Goal: Information Seeking & Learning: Learn about a topic

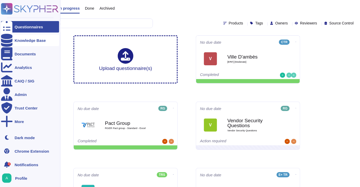
click at [17, 42] on div "Knowledge Base" at bounding box center [30, 41] width 31 height 4
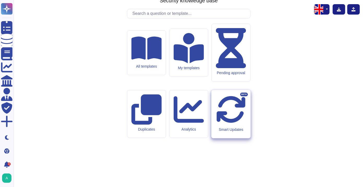
click at [224, 113] on div "Smart Updates BETA" at bounding box center [230, 114] width 39 height 48
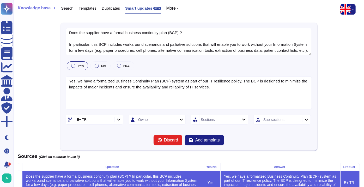
type textarea "Does the supplier have a formal business continuity plan (BCP) ? In particular,…"
type textarea "Yes, we have a formalized Business Continuity Plan (BCP) system as part of our …"
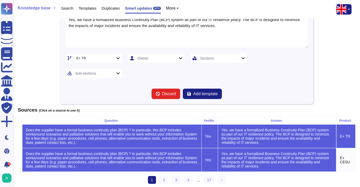
scroll to position [70, 0]
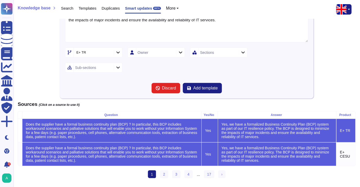
click at [119, 52] on icon at bounding box center [117, 53] width 3 height 2
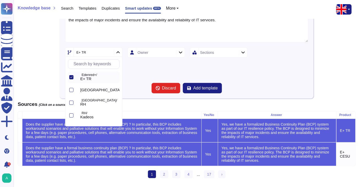
click at [119, 51] on icon at bounding box center [117, 52] width 3 height 2
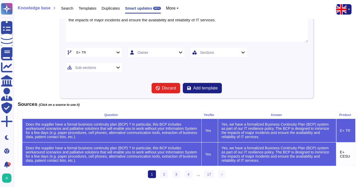
click at [120, 51] on icon at bounding box center [118, 52] width 4 height 4
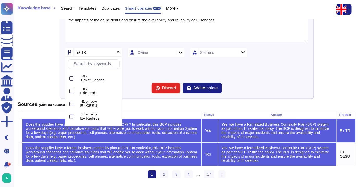
scroll to position [71, 0]
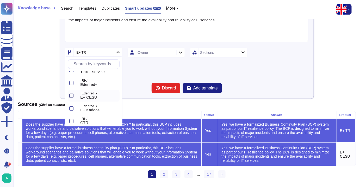
click at [71, 96] on div at bounding box center [71, 96] width 4 height 4
click at [73, 109] on div at bounding box center [71, 109] width 4 height 4
click at [72, 81] on div at bounding box center [71, 83] width 4 height 4
type textarea "Does the supplier have a formal business continuity plan (BCP) ? In particular,…"
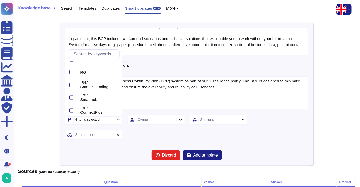
scroll to position [278, 0]
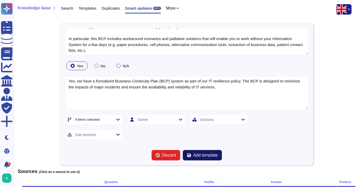
click at [201, 155] on span "Add template" at bounding box center [205, 155] width 24 height 4
click at [116, 135] on div at bounding box center [118, 135] width 8 height 6
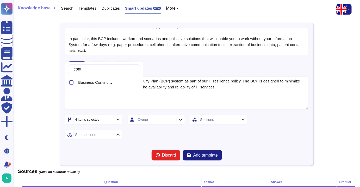
type input "[PERSON_NAME]"
click at [69, 83] on div at bounding box center [71, 82] width 4 height 4
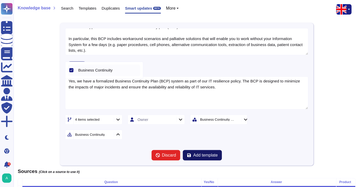
click at [193, 154] on span "Add template" at bounding box center [205, 155] width 24 height 4
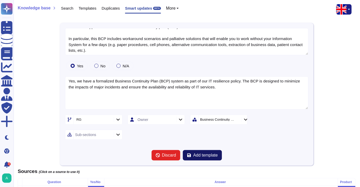
type textarea "How does your organization exchange [GEOGRAPHIC_DATA] data? Select all that app…"
type textarea "Lo ips dolorsi ametco adipiscing elit seddoei tempori u laboree do magnaaliqu. …"
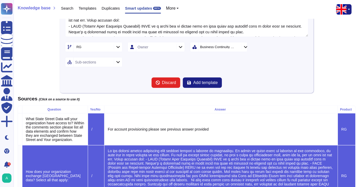
scroll to position [128, 0]
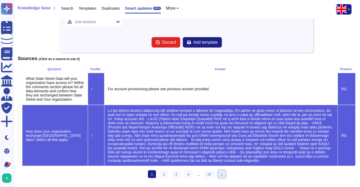
click at [221, 175] on span "›" at bounding box center [221, 174] width 1 height 4
type textarea "Is a process to proactively roll back changes to a previously known "good state…"
type textarea "All changes and updates have roll-back capability"
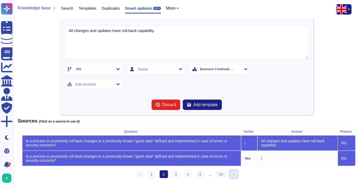
click at [234, 175] on link "› Next" at bounding box center [234, 175] width 8 height 8
type textarea "Are processes, procedures, and technical measures to create keys in a pre-activ…"
type textarea "Yes, we have processes, procedures, and technical measures in place to monitor,…"
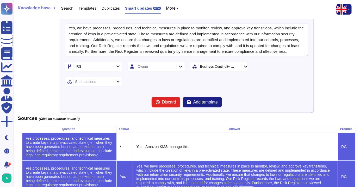
scroll to position [82, 0]
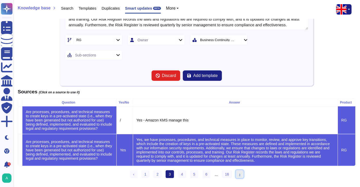
click at [238, 175] on link "› Next" at bounding box center [240, 175] width 8 height 8
type textarea "Are security audit logs monitored to detect activity outside of typical or expe…"
type textarea "Yes, all security audit logs are monitored daily by members of the Information …"
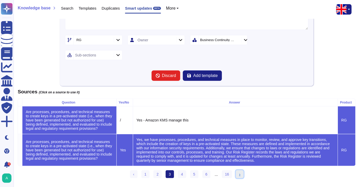
scroll to position [53, 0]
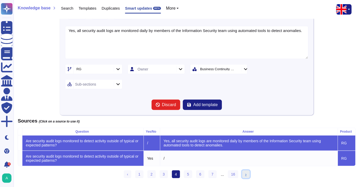
click at [242, 174] on link "› Next" at bounding box center [246, 175] width 8 height 8
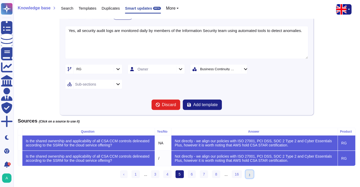
type textarea "Is the shared ownership and applicability of all CSA CCM controls delineated ac…"
type textarea "Not directly - we align our policies with ISO 27001, PCI DSS, SOC 2 Type 2 and …"
click at [250, 175] on link "› Next" at bounding box center [250, 175] width 8 height 8
type textarea "Are anti-malware detection and prevention technology services configured on man…"
type textarea "Yes, anti-malware detection and prevention technology services are configured o…"
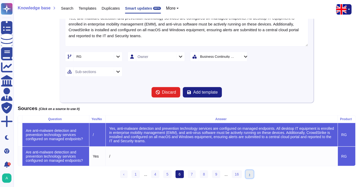
click at [251, 176] on link "› Next" at bounding box center [250, 175] width 8 height 8
type textarea "· How is model bias, drift, and explainability managed?"
type textarea "The model is not trained by the use of the data it processes and the instance o…"
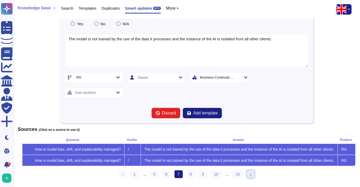
click at [251, 176] on link "› Next" at bounding box center [251, 175] width 8 height 8
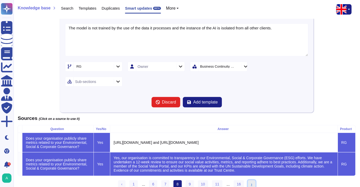
type textarea "Does your organisation publicly share metrics related to your Environmental, So…"
type textarea "Yes, our organisation is committed to transparency in our Environmental, Social…"
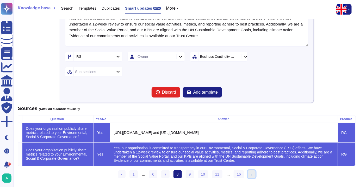
click at [251, 176] on link "› Next" at bounding box center [252, 175] width 8 height 8
type textarea "Does the Supplier provide for security measures to limit the application's expo…"
type textarea "Yes, Edenred France implements several security measures to limit the applicati…"
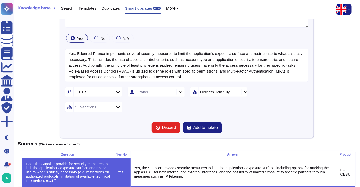
scroll to position [0, 0]
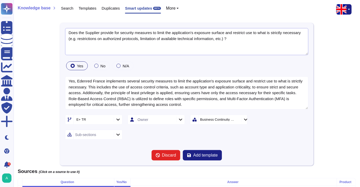
drag, startPoint x: 99, startPoint y: 33, endPoint x: 30, endPoint y: 32, distance: 68.8
click at [30, 32] on div "Does the Supplier provide for security measures to limit the application's expo…" at bounding box center [187, 141] width 338 height 236
click at [87, 32] on textarea "Does the Supplier provide for security measures to limit the application's expo…" at bounding box center [186, 41] width 243 height 27
drag, startPoint x: 99, startPoint y: 33, endPoint x: 78, endPoint y: 33, distance: 20.8
click at [78, 33] on textarea "Does the Supplier provide for security measures to limit the application's expo…" at bounding box center [186, 41] width 243 height 27
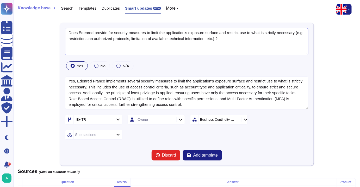
click at [108, 33] on textarea "Does Edenred provide for security measures to limit the application's exposure …" at bounding box center [186, 41] width 243 height 27
click at [114, 33] on textarea "Does Edenred provide for security measures to limit the application's exposure …" at bounding box center [186, 41] width 243 height 27
type textarea "Does Edenred provide security measures to limit the application's exposure surf…"
click at [120, 119] on div at bounding box center [118, 120] width 8 height 6
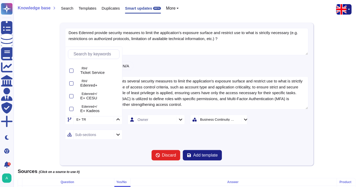
scroll to position [71, 0]
click at [72, 87] on div at bounding box center [71, 86] width 4 height 4
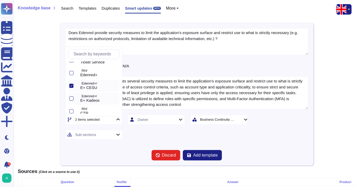
click at [71, 97] on div at bounding box center [71, 99] width 4 height 4
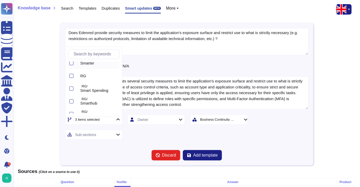
scroll to position [278, 0]
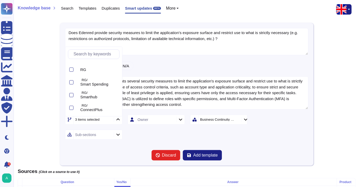
click at [211, 140] on form "Does Edenred provide security measures to limit the application's exposure surf…" at bounding box center [186, 94] width 243 height 133
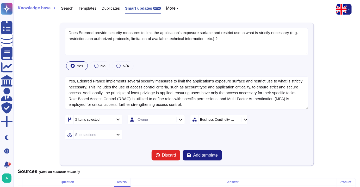
click at [119, 134] on icon at bounding box center [117, 135] width 3 height 2
click at [236, 120] on icon at bounding box center [236, 120] width 0 height 0
click at [117, 134] on icon at bounding box center [117, 135] width 3 height 2
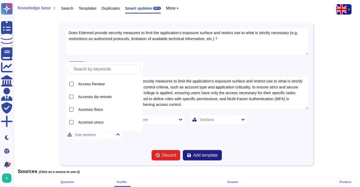
scroll to position [47, 0]
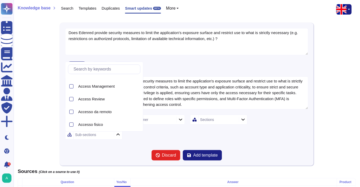
click at [108, 71] on input "text" at bounding box center [105, 69] width 69 height 9
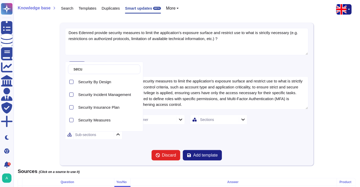
scroll to position [189, 0]
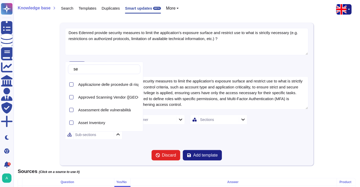
type input "s"
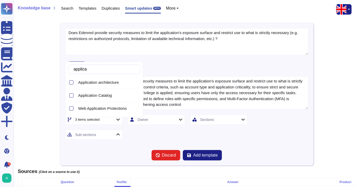
scroll to position [0, 0]
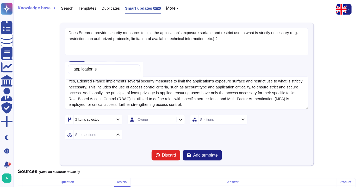
type input "application"
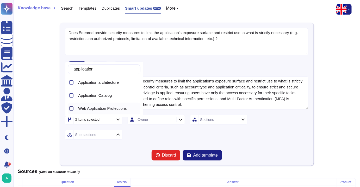
click at [71, 108] on div at bounding box center [71, 109] width 4 height 4
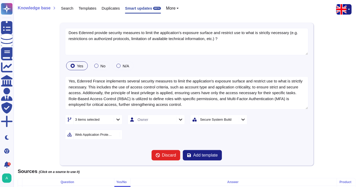
click at [37, 124] on div "Does Edenred provide security measures to limit the application's exposure surf…" at bounding box center [187, 141] width 338 height 236
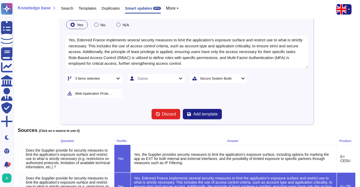
scroll to position [47, 0]
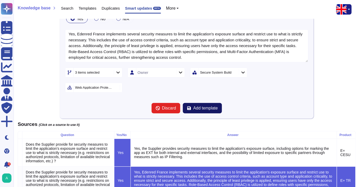
click at [195, 113] on button "Add template" at bounding box center [202, 108] width 39 height 10
type textarea "Is the unauthorized addition, removal, update, and management of organization a…"
type textarea "Yes, the unauthorized addition, removal, update, and management of organization…"
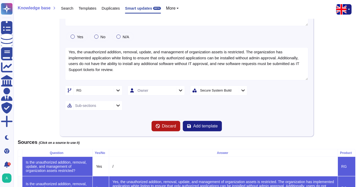
scroll to position [0, 0]
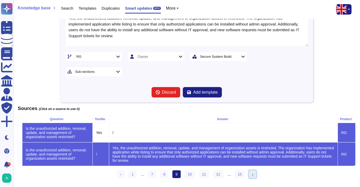
click at [250, 175] on link "› Next" at bounding box center [253, 175] width 8 height 8
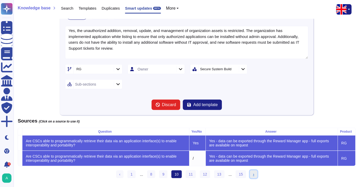
type textarea "Are CSCs able to programmatically retrieve their data via an application interf…"
type textarea "Yes - data can be exported through the Reward Manager app - full exports are av…"
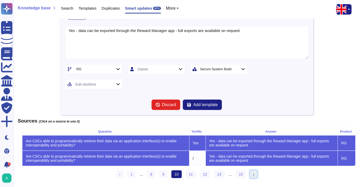
click at [252, 176] on link "› Next" at bounding box center [254, 175] width 8 height 8
type textarea "Are communications between environments monitored?"
type textarea "Yes - we use a variety of AWS tools to monitor this."
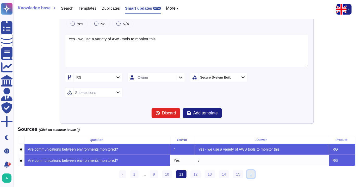
scroll to position [45, 0]
click at [250, 175] on link "› Next" at bounding box center [251, 175] width 8 height 8
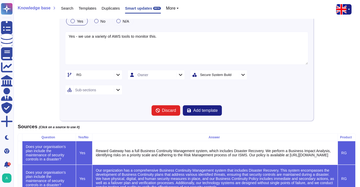
type textarea "Does your organisation's plan include the maintenance of security controls in a…"
type textarea "Our organization has a comprehensive Business Continuity Management system that…"
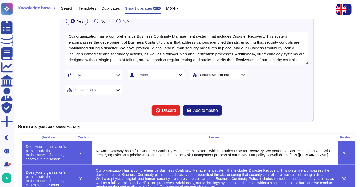
scroll to position [66, 0]
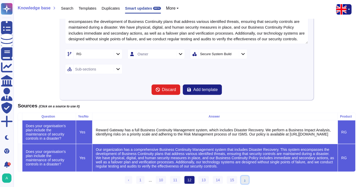
click at [244, 183] on link "› Next" at bounding box center [245, 180] width 8 height 8
type textarea "· Does the application support automatic updates? If so, how are these updates …"
type textarea "Yes - as we operate an externally hosted cloud-based SaaS all updates are appli…"
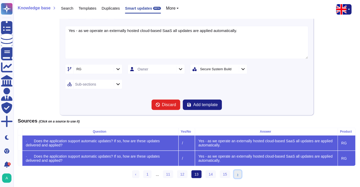
click at [237, 176] on span "›" at bounding box center [237, 174] width 1 height 4
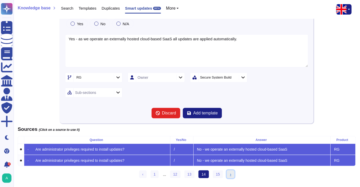
type textarea "· Are administrator privileges required to install updates?"
type textarea "No - we operate an externally hosted cloud-based SaaS"
click at [230, 175] on link "› Next" at bounding box center [231, 175] width 8 height 8
type textarea "· Are model inputs and outputs auditable?"
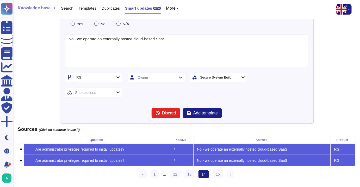
type textarea "Yes"
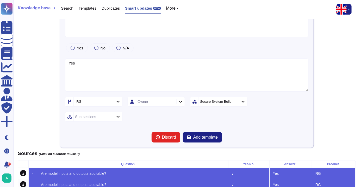
scroll to position [0, 0]
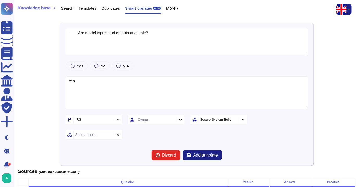
click at [63, 10] on span "Search" at bounding box center [67, 8] width 13 height 4
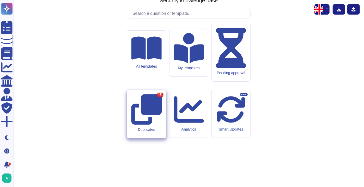
click at [151, 127] on div "Duplicates 311" at bounding box center [146, 129] width 30 height 4
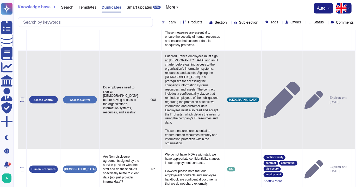
scroll to position [230, 0]
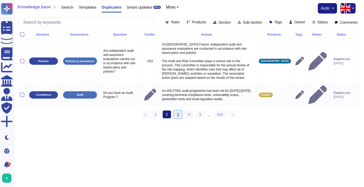
click at [177, 112] on link "3" at bounding box center [178, 115] width 8 height 8
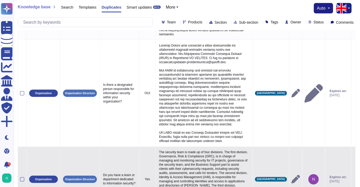
scroll to position [270, 0]
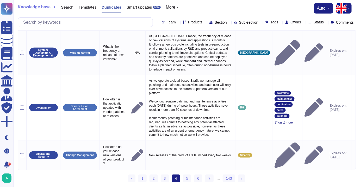
scroll to position [29, 0]
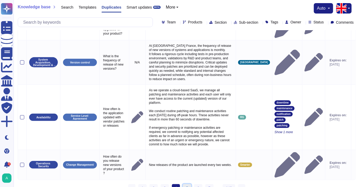
click at [187, 184] on link "5" at bounding box center [187, 188] width 8 height 8
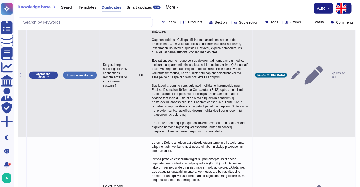
scroll to position [187, 0]
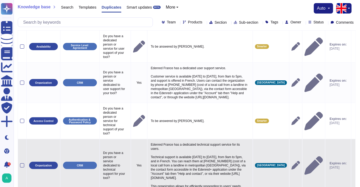
scroll to position [12, 0]
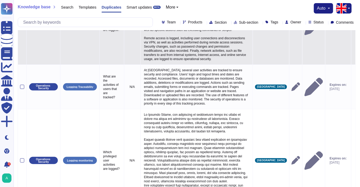
scroll to position [88, 0]
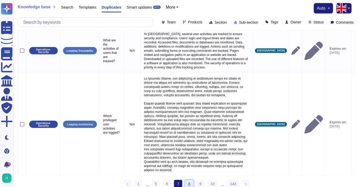
click at [188, 180] on link "8" at bounding box center [189, 184] width 8 height 8
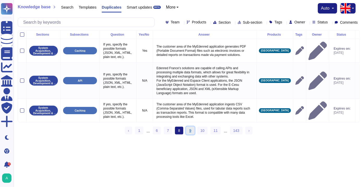
click at [190, 131] on link "9" at bounding box center [190, 131] width 8 height 8
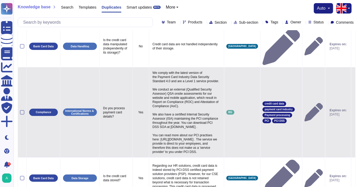
scroll to position [26, 0]
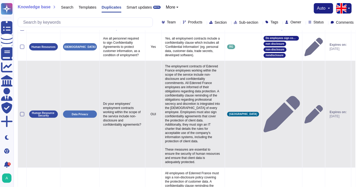
scroll to position [0, 0]
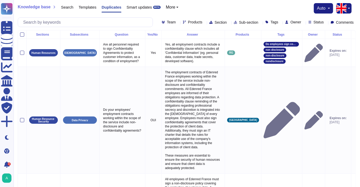
click at [145, 7] on span "Smart updates" at bounding box center [140, 7] width 26 height 4
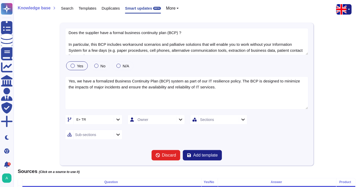
type textarea "Does the supplier have a formal business continuity plan (BCP) ? In particular,…"
type textarea "Yes, we have a formalized Business Continuity Plan (BCP) system as part of our …"
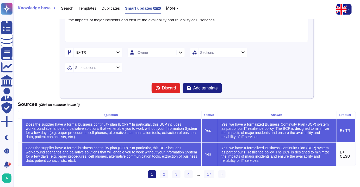
scroll to position [70, 0]
click at [35, 81] on div "Does the supplier have a formal business continuity plan (BCP) ? In particular,…" at bounding box center [187, 69] width 338 height 227
click at [271, 130] on div "Yes, we have a formalized Business Continuity Plan (BCP) system as part of our …" at bounding box center [277, 130] width 114 height 19
click at [110, 128] on div "Does the supplier have a formal business continuity plan (BCP) ? In particular,…" at bounding box center [111, 130] width 175 height 19
type textarea "Does the supplier have a formal business continuity plan (BCP) ? In particular,…"
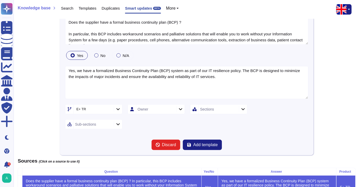
scroll to position [0, 0]
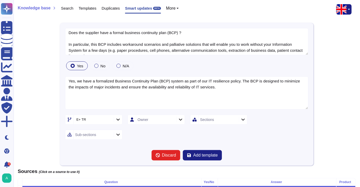
click at [63, 9] on span "Search" at bounding box center [67, 8] width 13 height 4
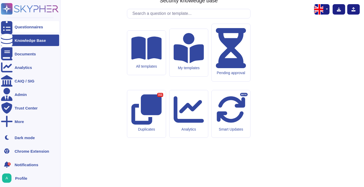
click at [18, 29] on div "Questionnaires" at bounding box center [30, 26] width 58 height 11
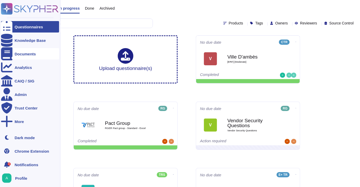
click at [21, 59] on div "Documents" at bounding box center [30, 53] width 58 height 11
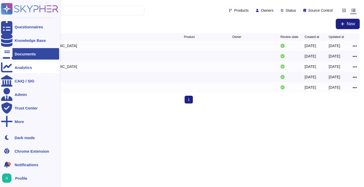
click at [21, 68] on div "Analytics" at bounding box center [23, 68] width 17 height 4
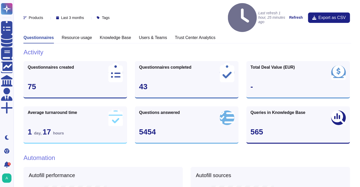
click at [41, 35] on h3 "Questionnaires" at bounding box center [38, 37] width 30 height 5
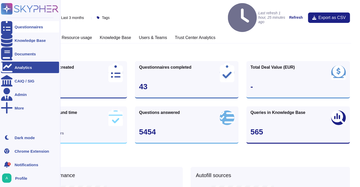
click at [9, 26] on div at bounding box center [6, 26] width 11 height 11
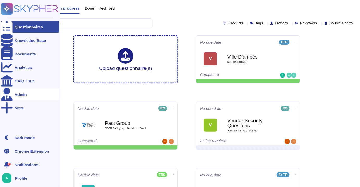
click at [21, 94] on div "Admin" at bounding box center [21, 95] width 12 height 4
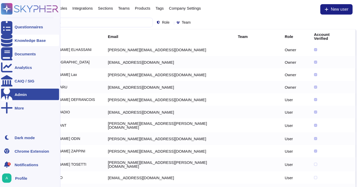
click at [18, 42] on div "Knowledge Base" at bounding box center [30, 40] width 58 height 11
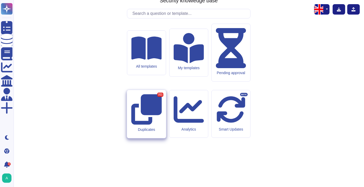
click at [152, 127] on div "Duplicates 311" at bounding box center [146, 129] width 30 height 4
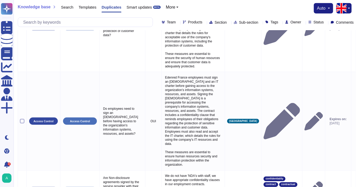
scroll to position [230, 0]
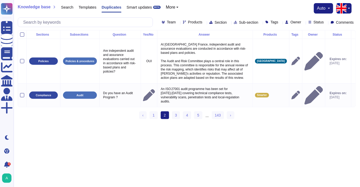
scroll to position [0, 0]
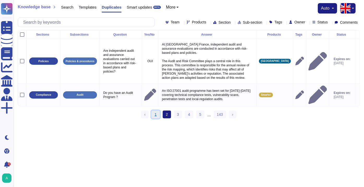
click at [155, 111] on link "1" at bounding box center [155, 115] width 8 height 8
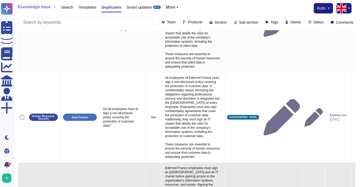
scroll to position [47, 0]
